Goal: Information Seeking & Learning: Learn about a topic

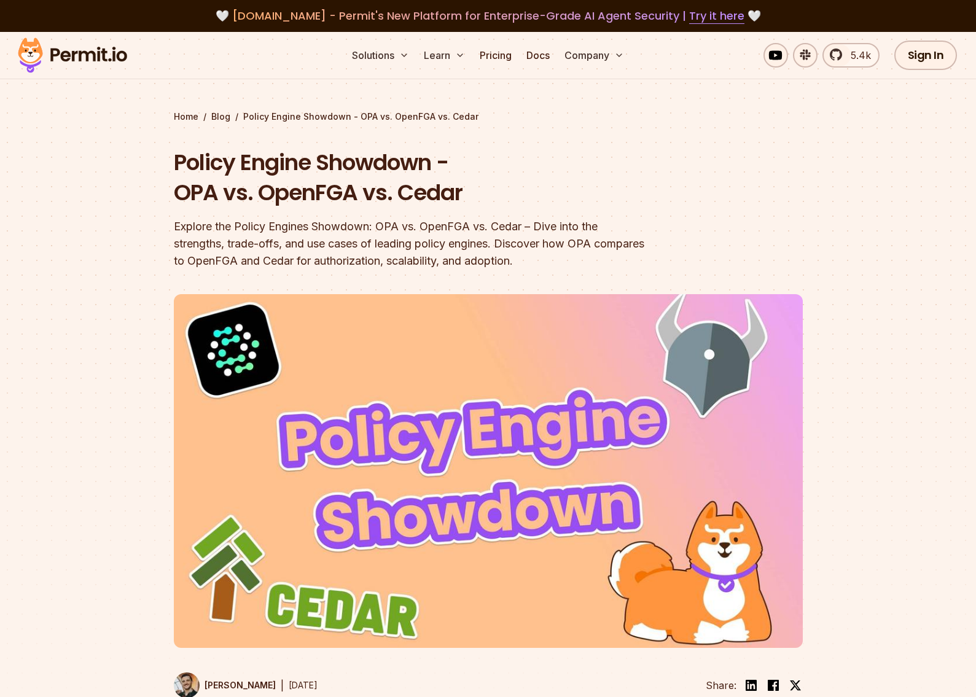
click at [70, 418] on div at bounding box center [488, 512] width 976 height 463
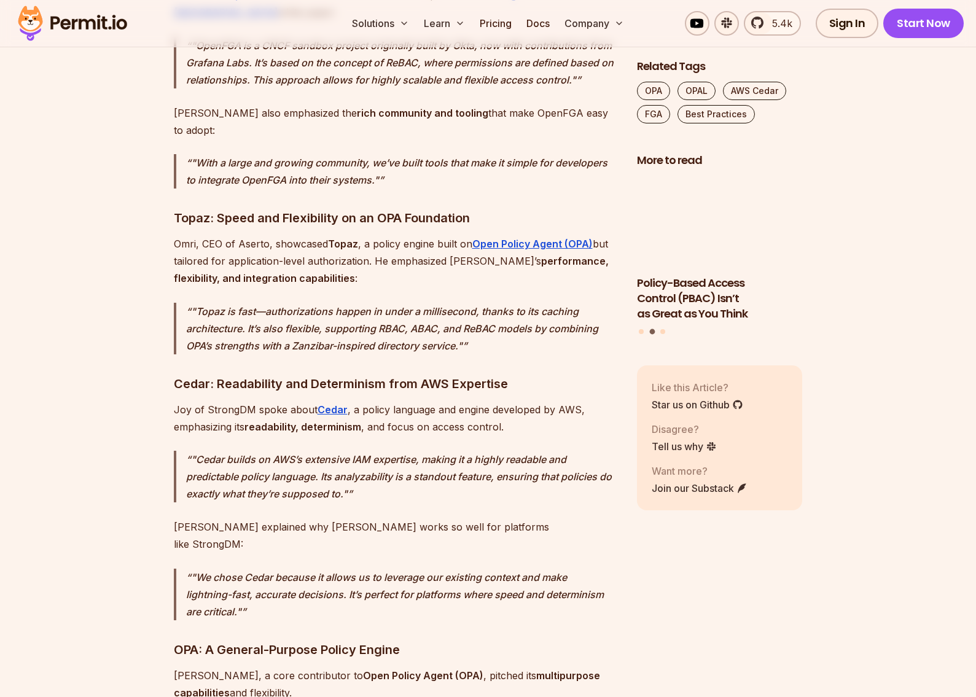
scroll to position [2581, 0]
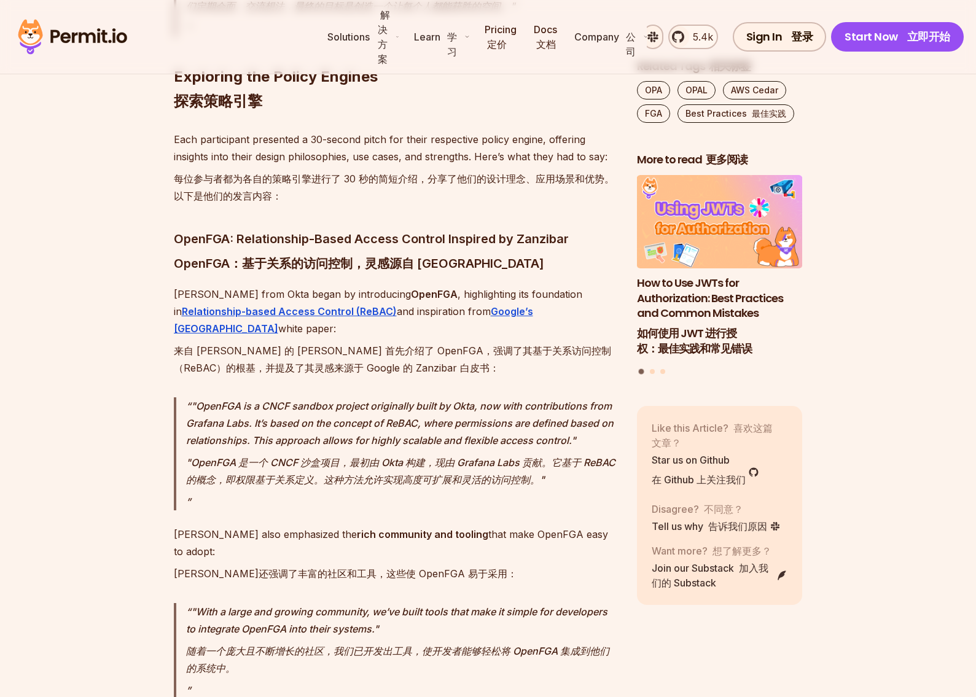
scroll to position [2827, 0]
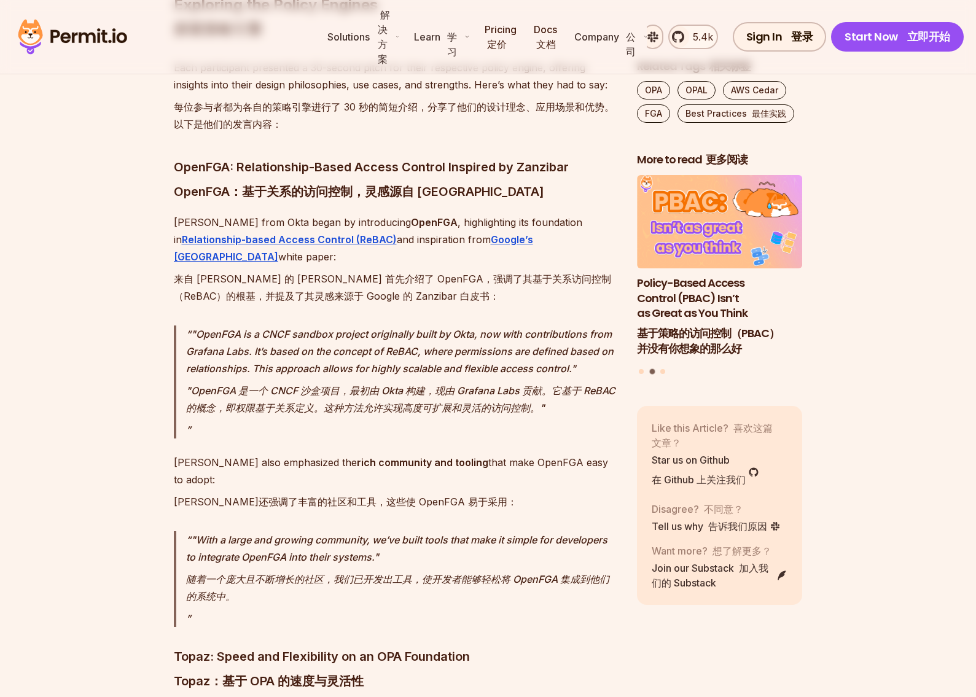
click at [214, 382] on font ""OpenFGA 是一个 CNCF 沙盒项目，最初由 Okta 构建，现由 Grafana Labs 贡献。它基于 ReBAC 的概念，即权限基于关系定义。这…" at bounding box center [401, 399] width 431 height 34
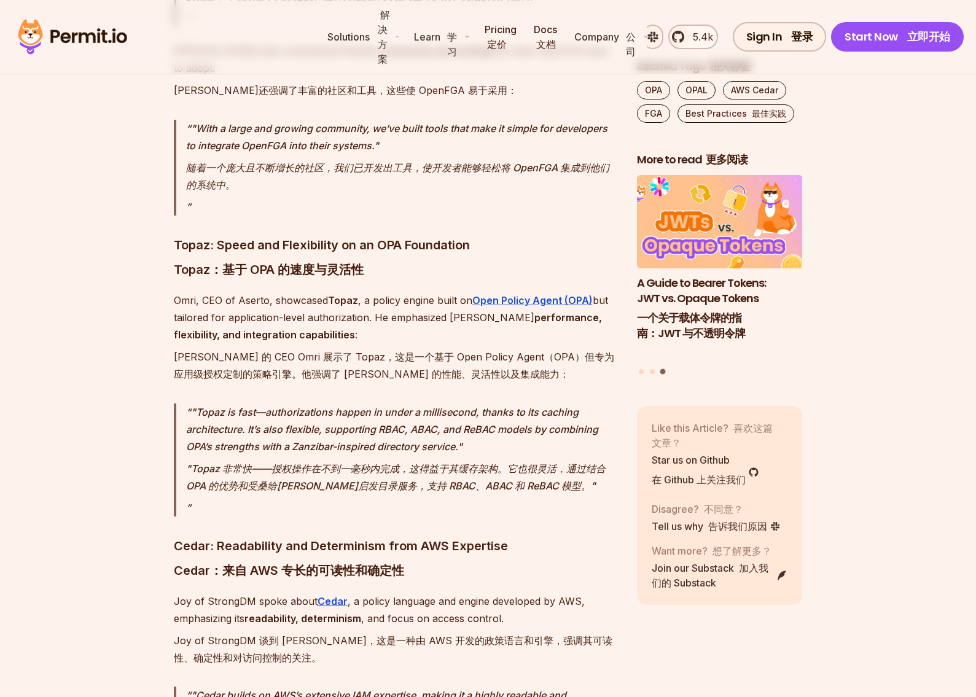
scroll to position [3257, 0]
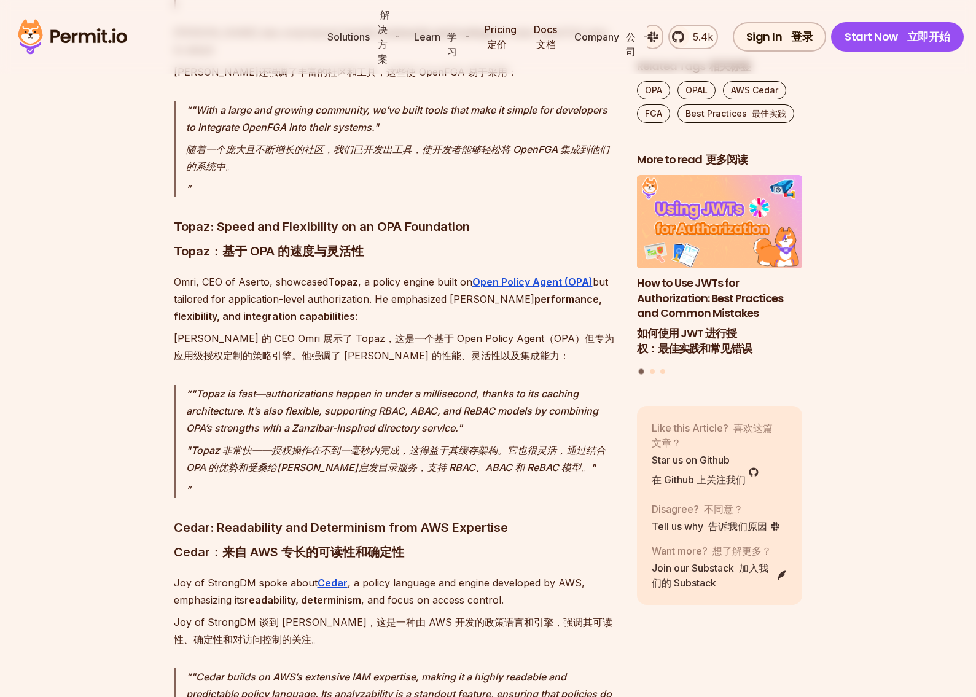
click at [184, 244] on font "Topaz：基于 OPA 的速度与灵活性" at bounding box center [269, 251] width 190 height 15
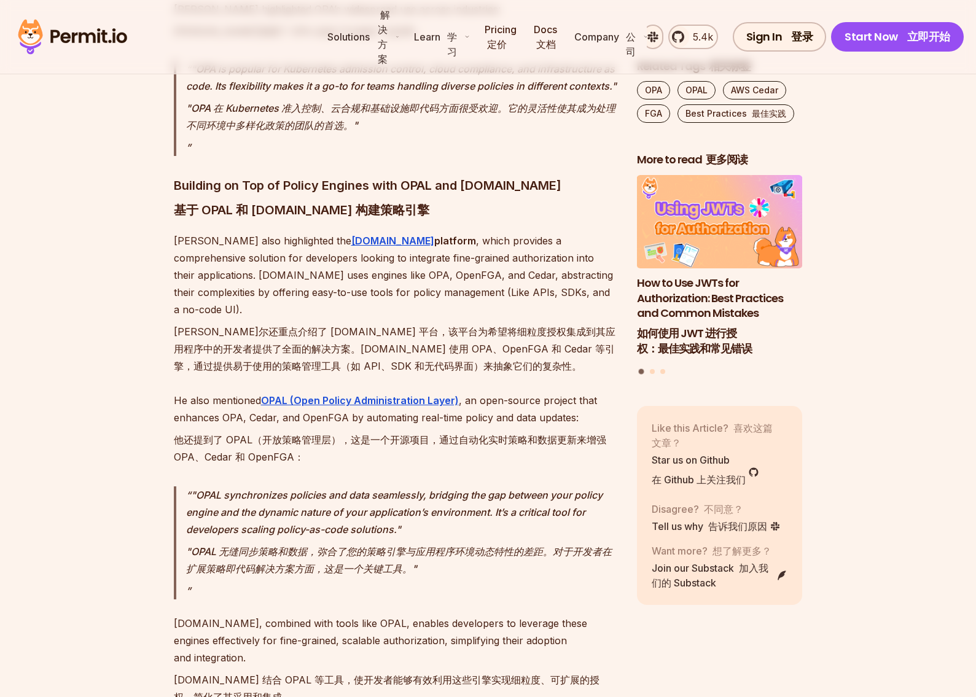
scroll to position [4854, 0]
